Goal: Find specific page/section: Find specific page/section

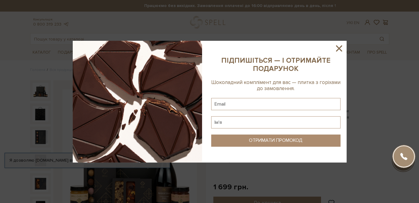
click at [340, 46] on icon at bounding box center [339, 48] width 10 height 10
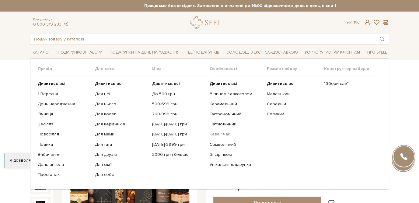
click at [219, 134] on link "Кава / чай" at bounding box center [236, 134] width 53 height 5
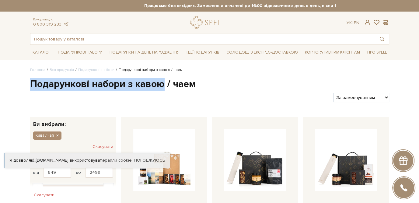
drag, startPoint x: 31, startPoint y: 80, endPoint x: 165, endPoint y: 80, distance: 134.0
click at [165, 80] on h1 "Подарункові набори з кавою / чаем" at bounding box center [209, 84] width 359 height 13
copy h1 "Подарункові набори з кавою"
